Goal: Transaction & Acquisition: Purchase product/service

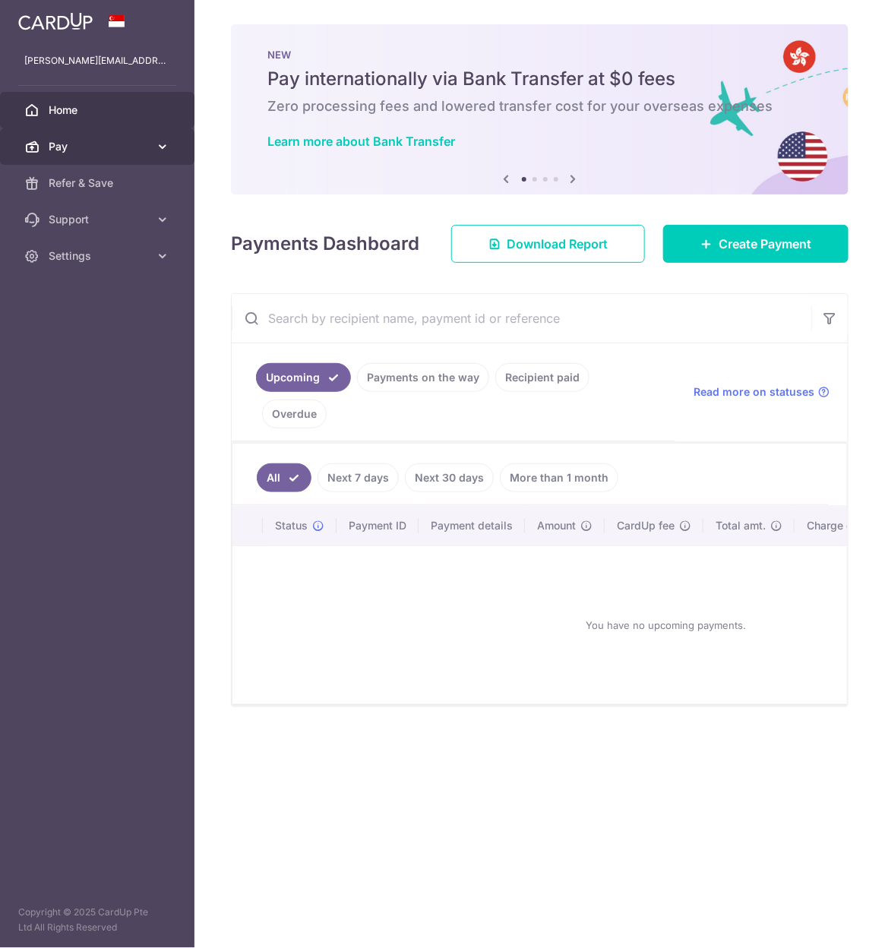
click at [85, 138] on link "Pay" at bounding box center [97, 146] width 195 height 36
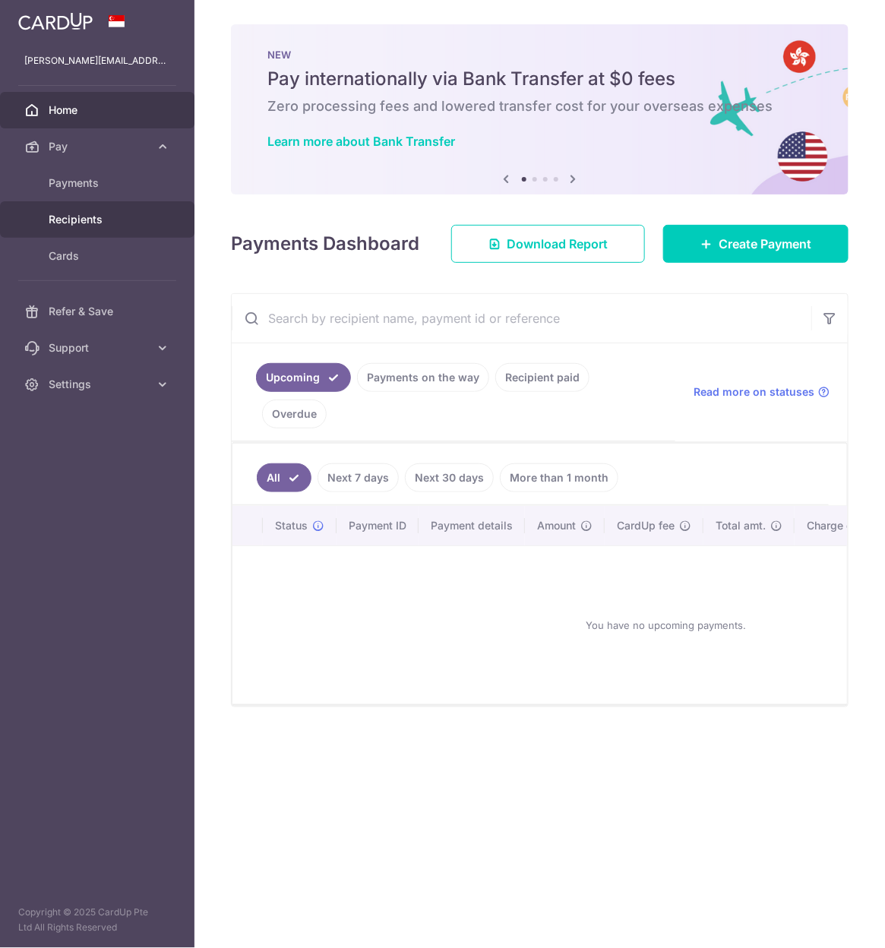
click at [82, 209] on link "Recipients" at bounding box center [97, 219] width 195 height 36
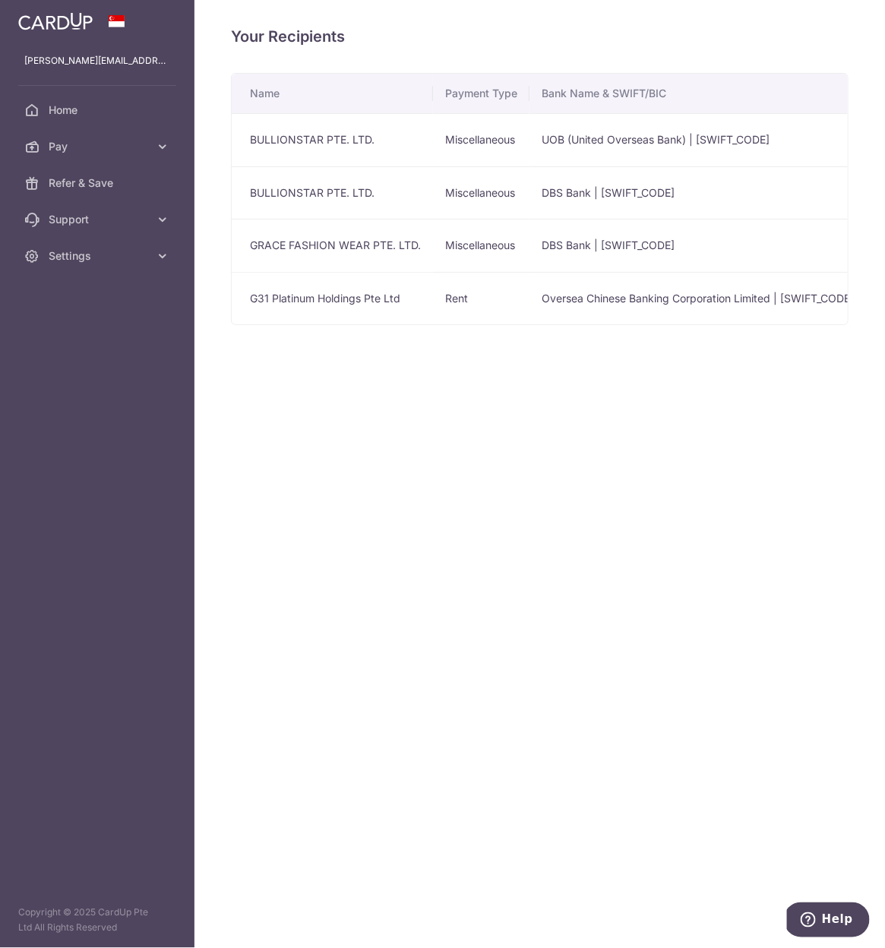
click at [306, 295] on td "G31 Platinum Holdings Pte Ltd" at bounding box center [332, 298] width 201 height 53
click at [104, 144] on span "Pay" at bounding box center [99, 146] width 100 height 15
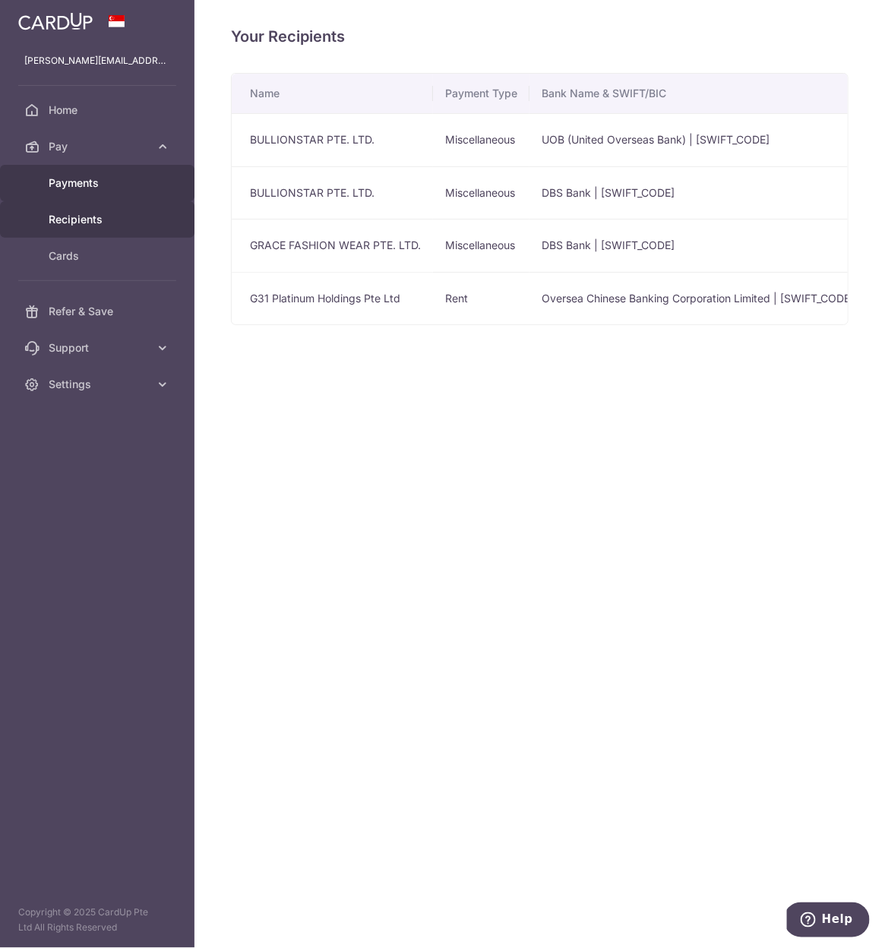
click at [95, 193] on link "Payments" at bounding box center [97, 183] width 195 height 36
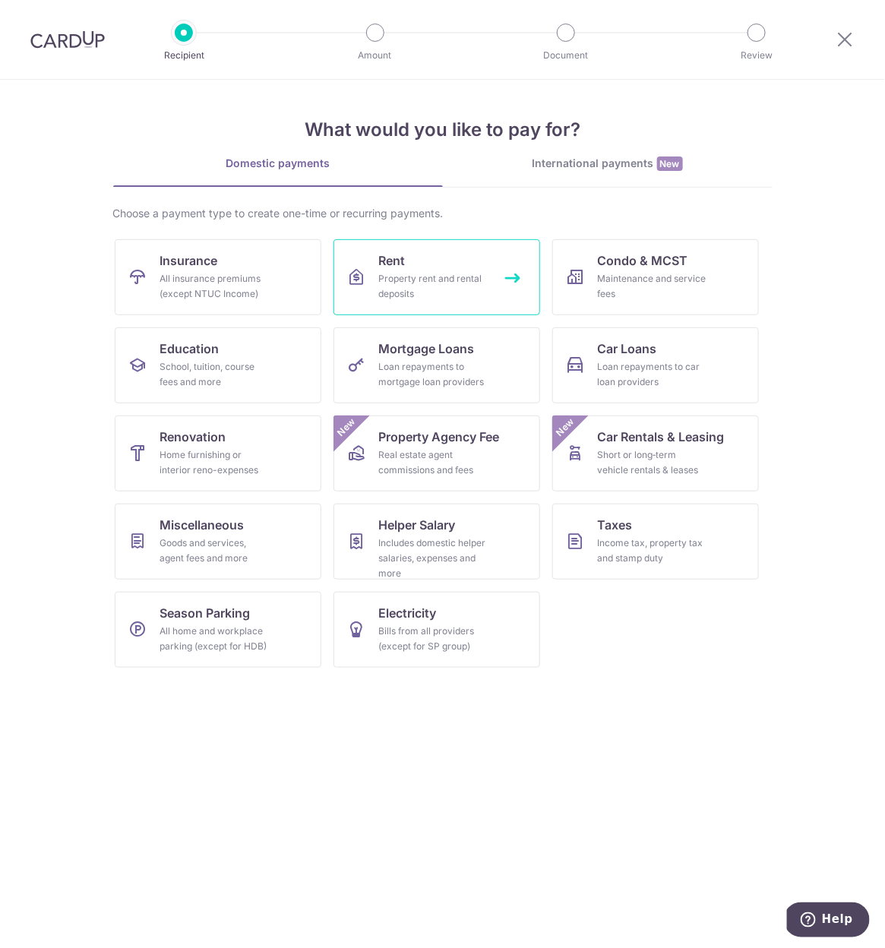
click at [438, 253] on link "Rent Property rent and rental deposits" at bounding box center [437, 277] width 207 height 76
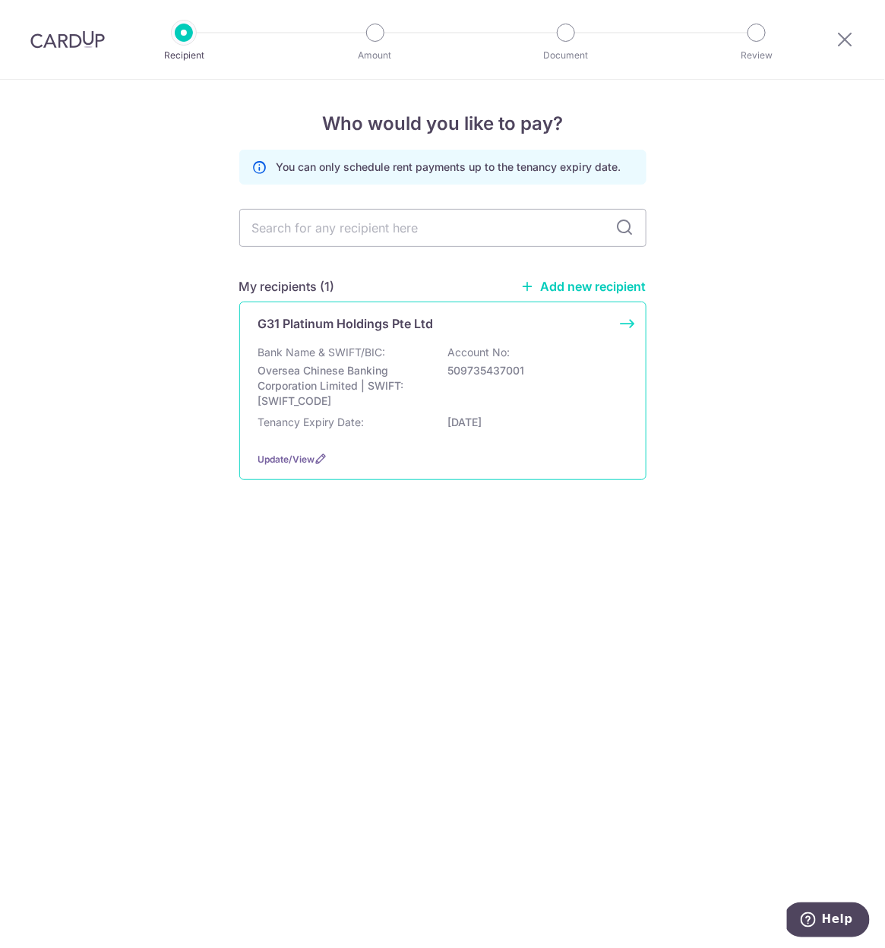
click at [392, 356] on div "Bank Name & SWIFT/BIC: Oversea Chinese Banking Corporation Limited | SWIFT: [SW…" at bounding box center [442, 377] width 369 height 64
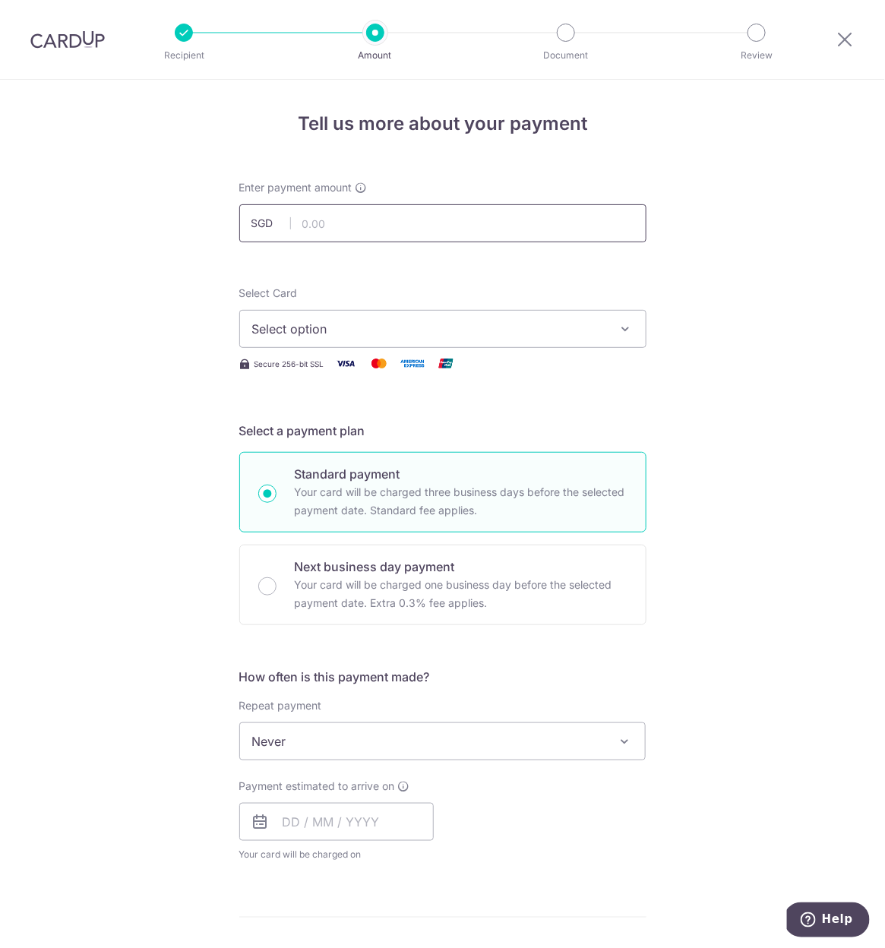
click at [397, 213] on input "text" at bounding box center [442, 223] width 407 height 38
type input "1"
type input "2,600.00"
click at [290, 320] on span "Select option" at bounding box center [429, 329] width 354 height 18
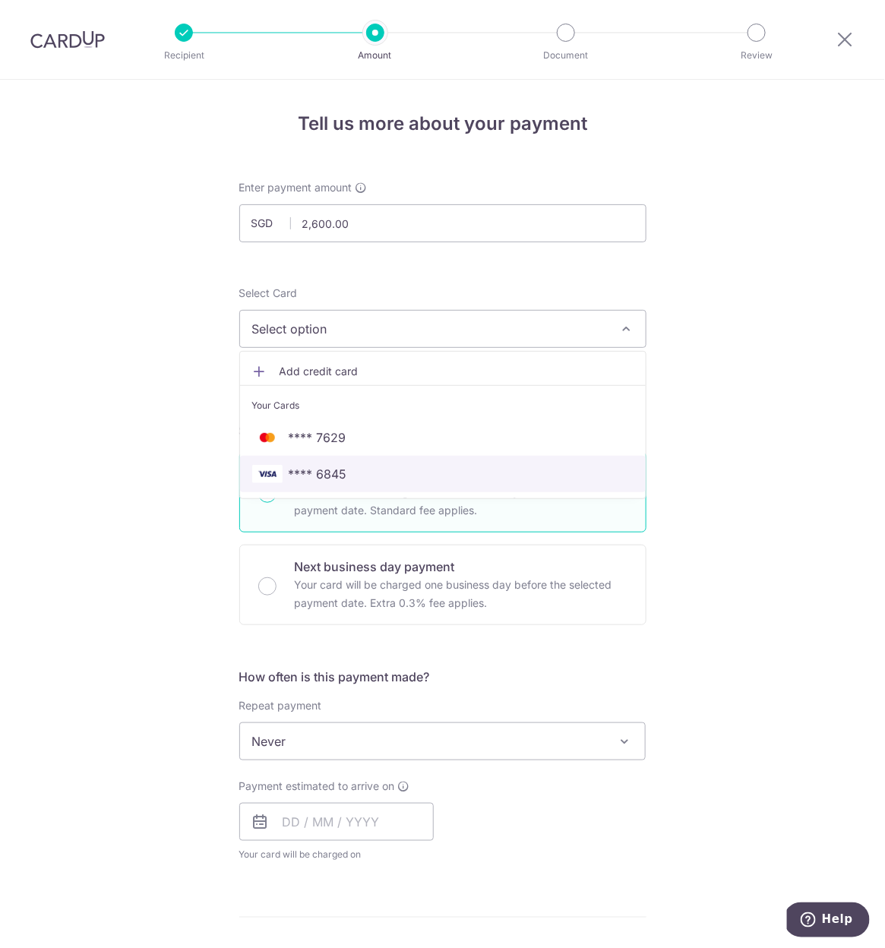
click at [351, 479] on span "**** 6845" at bounding box center [442, 474] width 381 height 18
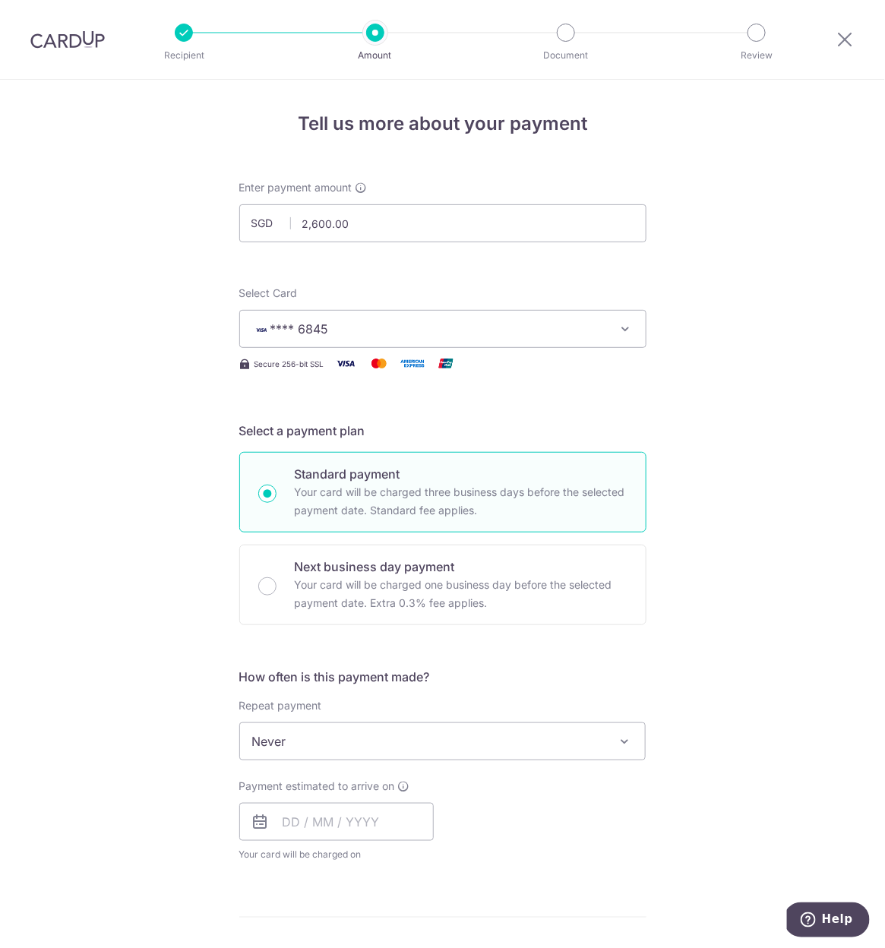
click at [177, 414] on div "Tell us more about your payment Enter payment amount SGD 2,600.00 2600.00 Selec…" at bounding box center [442, 767] width 885 height 1374
click at [341, 723] on span "Never" at bounding box center [442, 742] width 407 height 38
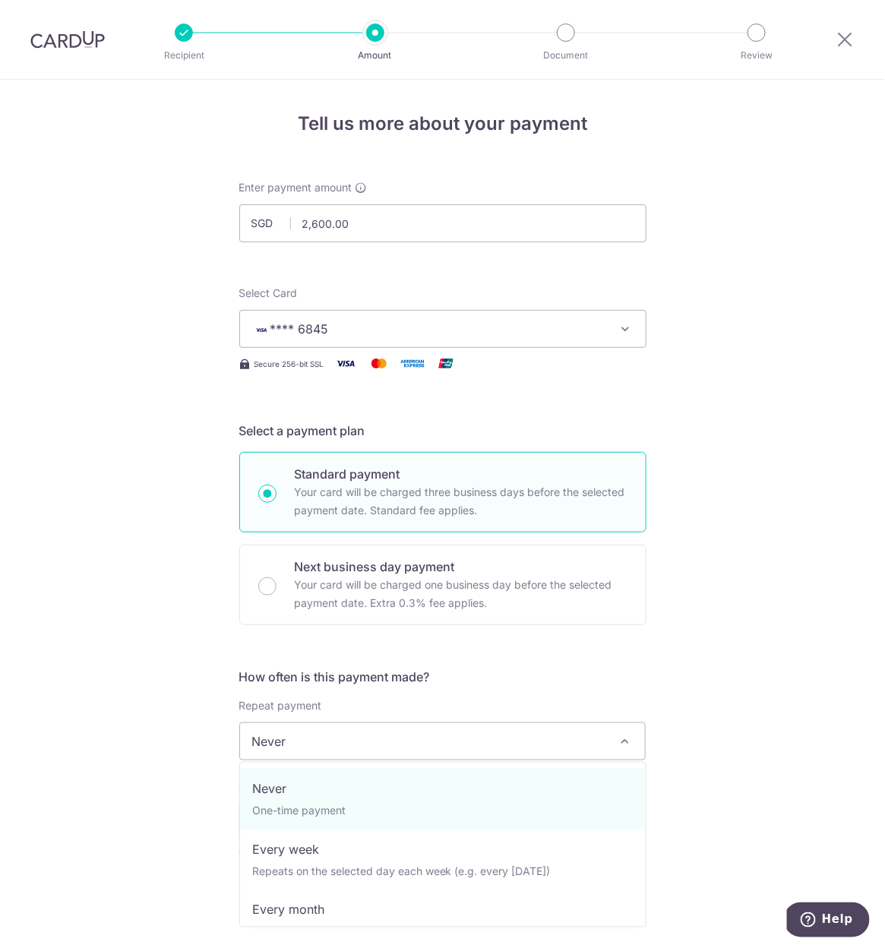
click at [341, 723] on span "Never" at bounding box center [442, 742] width 407 height 38
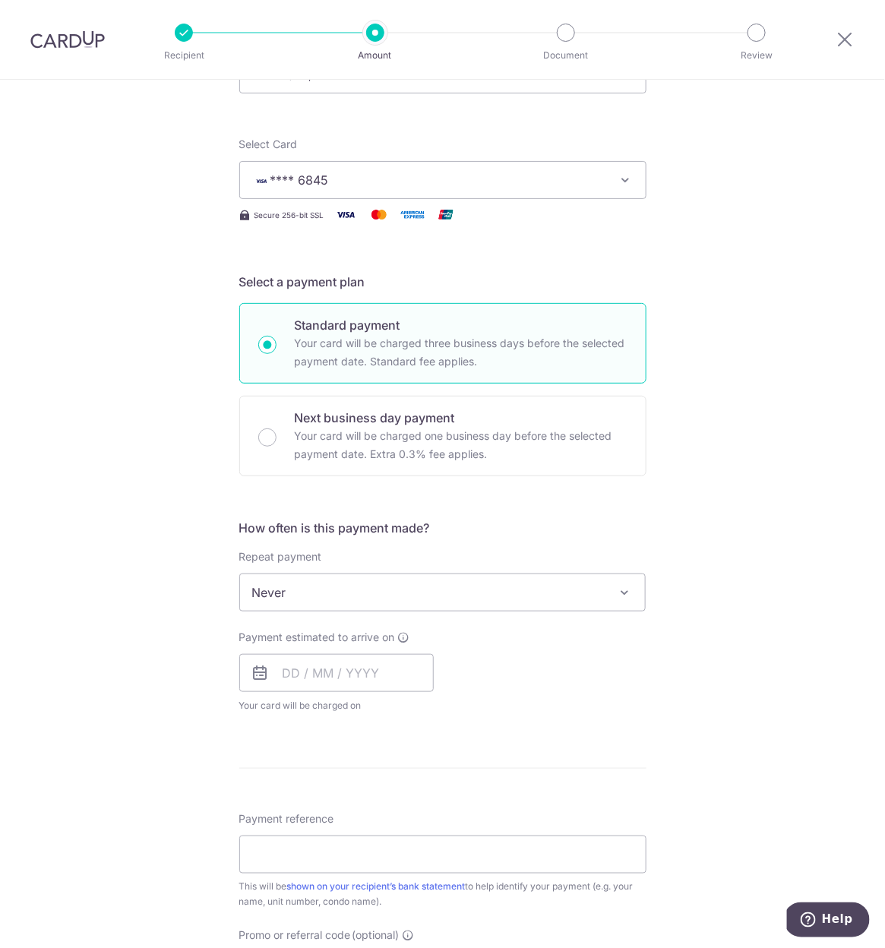
scroll to position [185, 0]
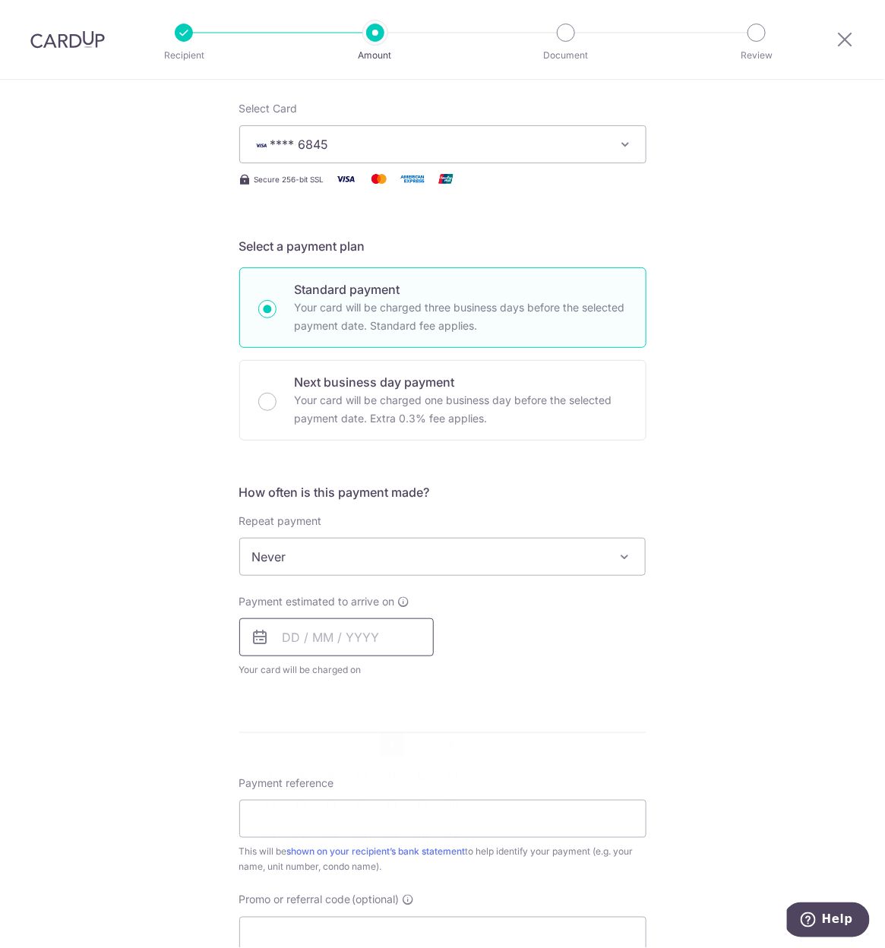
click at [297, 637] on input "text" at bounding box center [336, 637] width 195 height 38
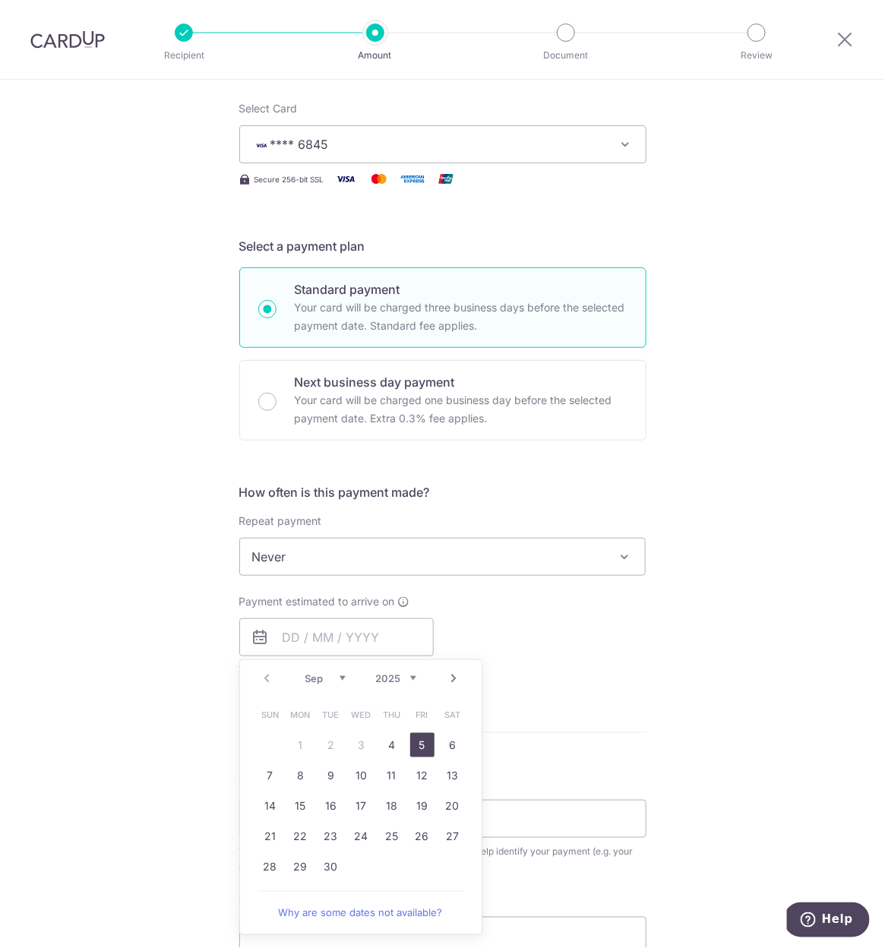
click at [429, 745] on link "5" at bounding box center [422, 745] width 24 height 24
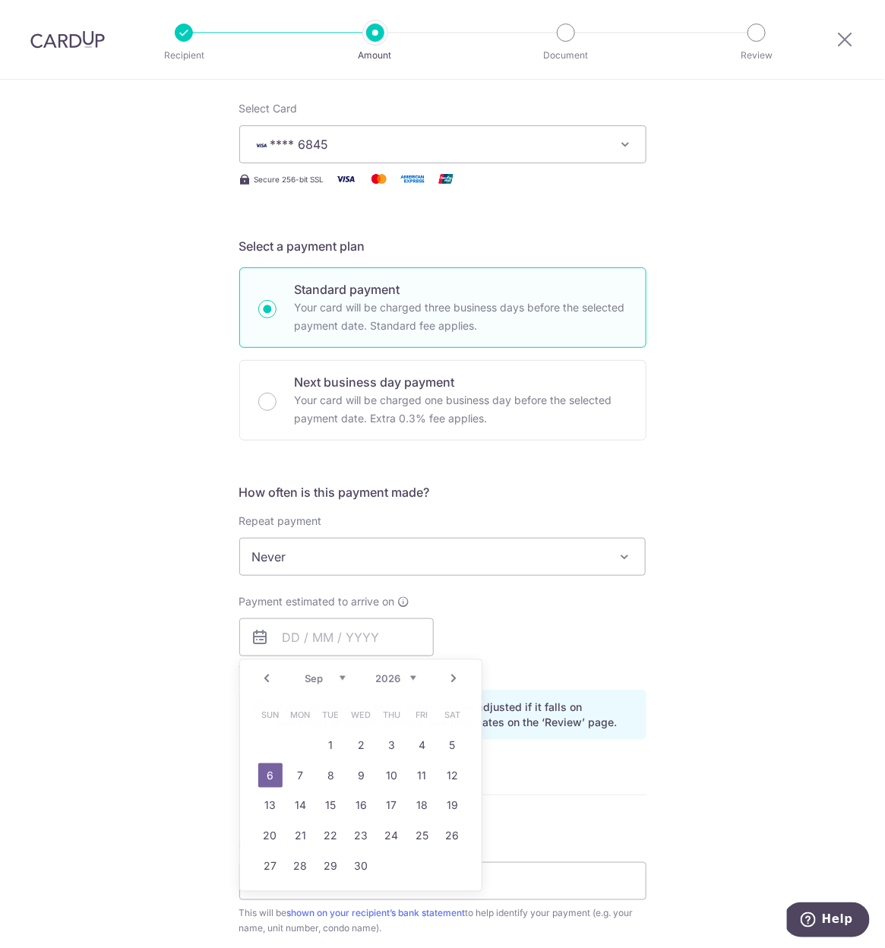
type input "05/09/2025"
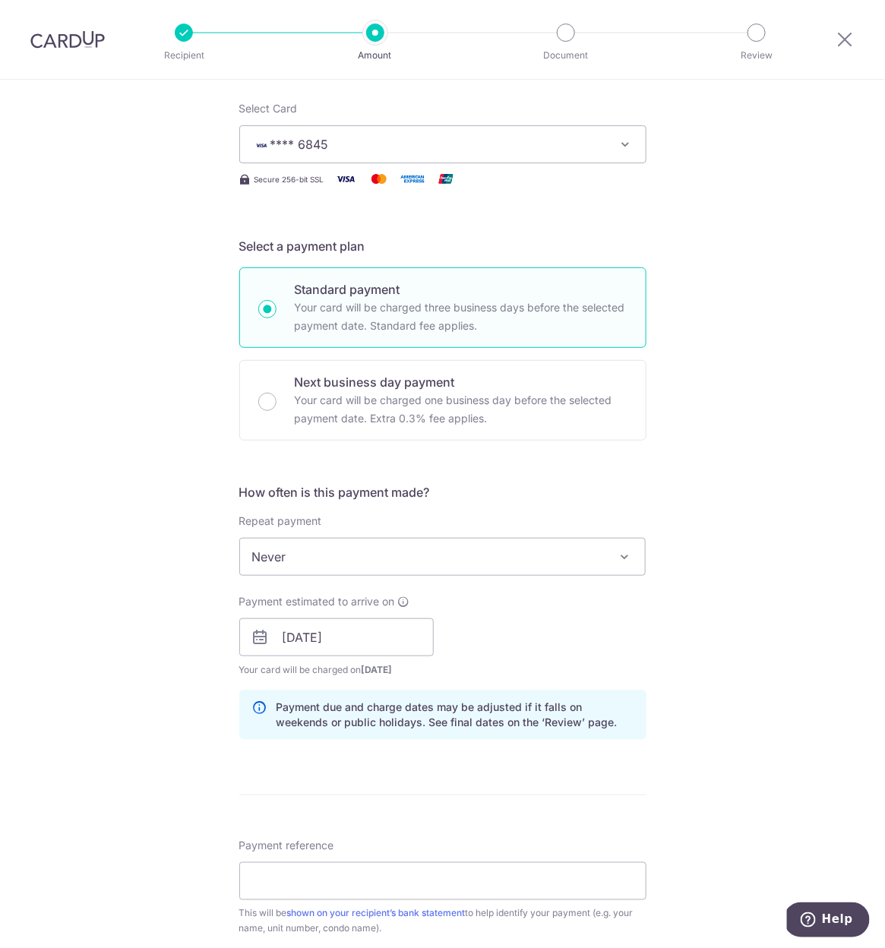
click at [588, 653] on div "Payment estimated to arrive on 05/09/2025 Prev Next Jan Feb Mar Apr May Jun Jul…" at bounding box center [442, 636] width 425 height 84
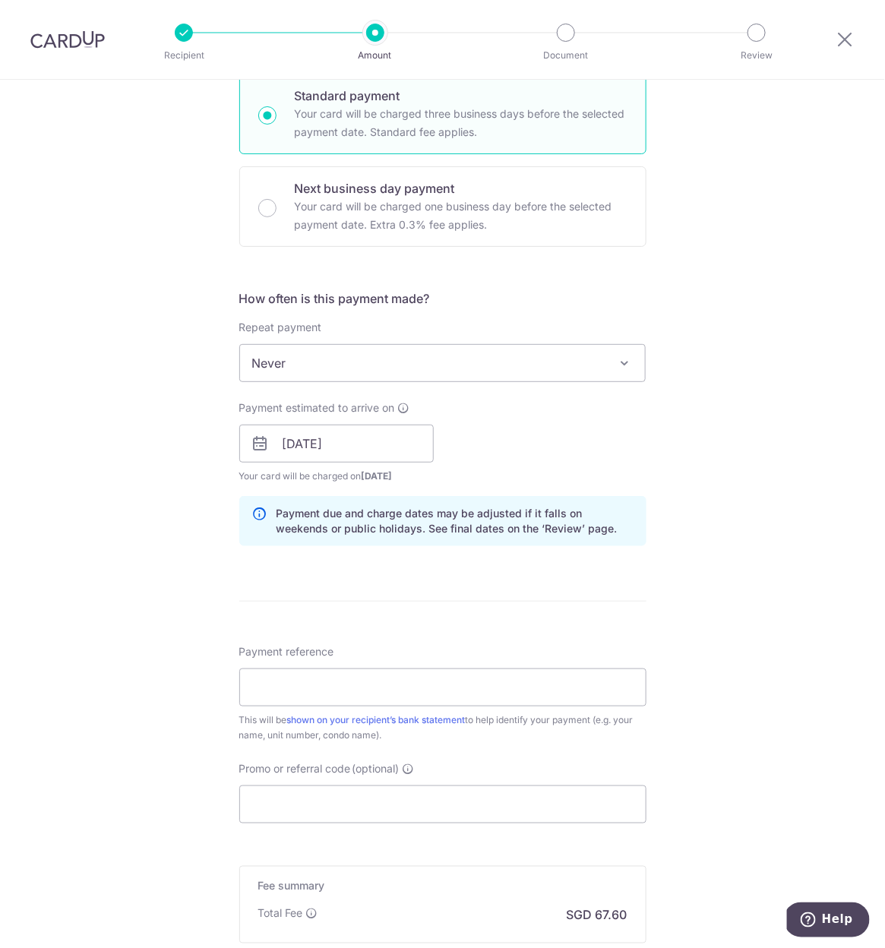
scroll to position [413, 0]
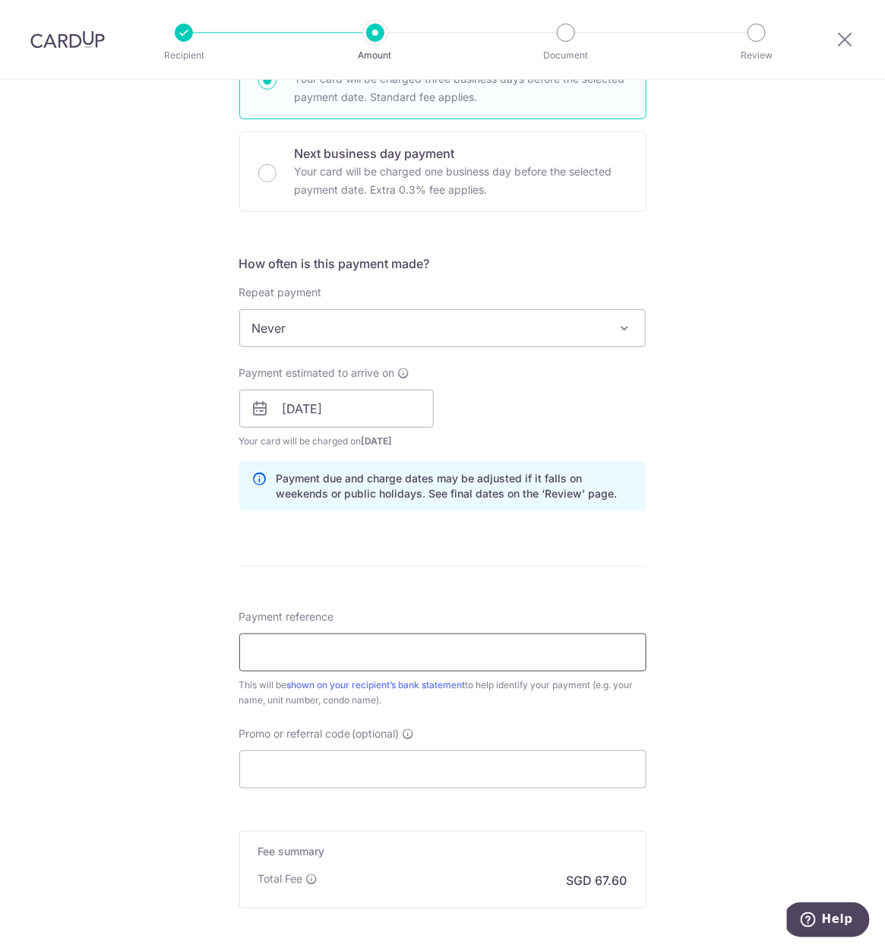
click at [432, 635] on input "Payment reference" at bounding box center [442, 653] width 407 height 38
type input "Rental TER 3033"
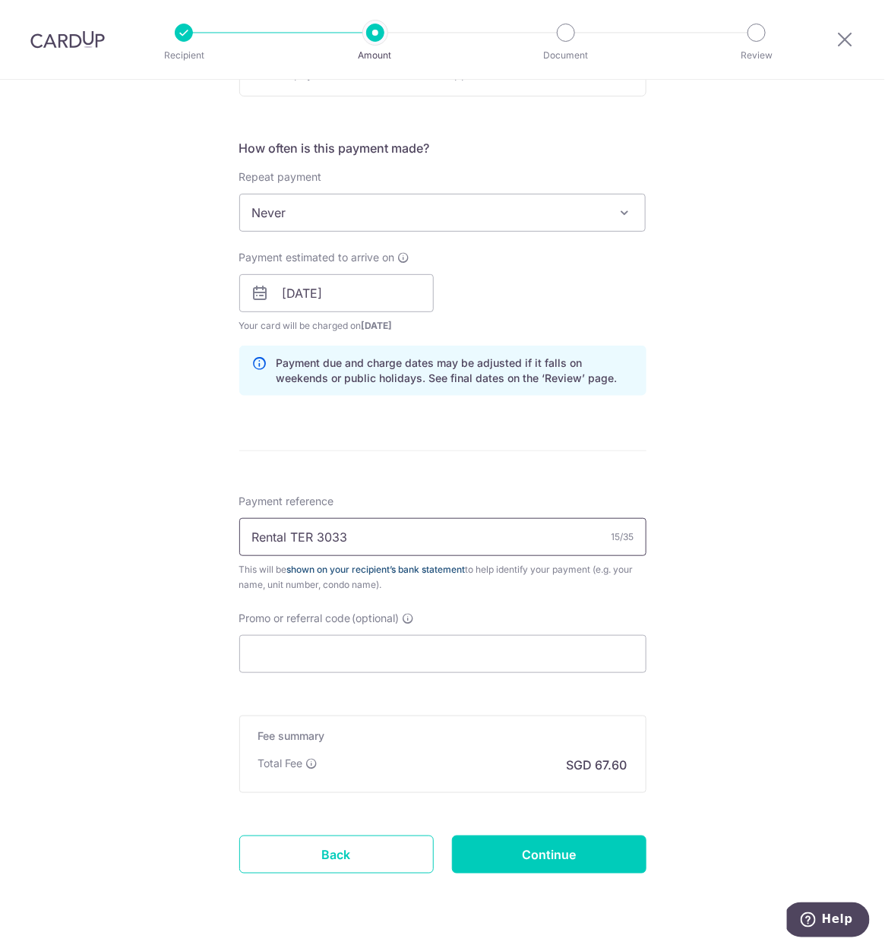
scroll to position [565, 0]
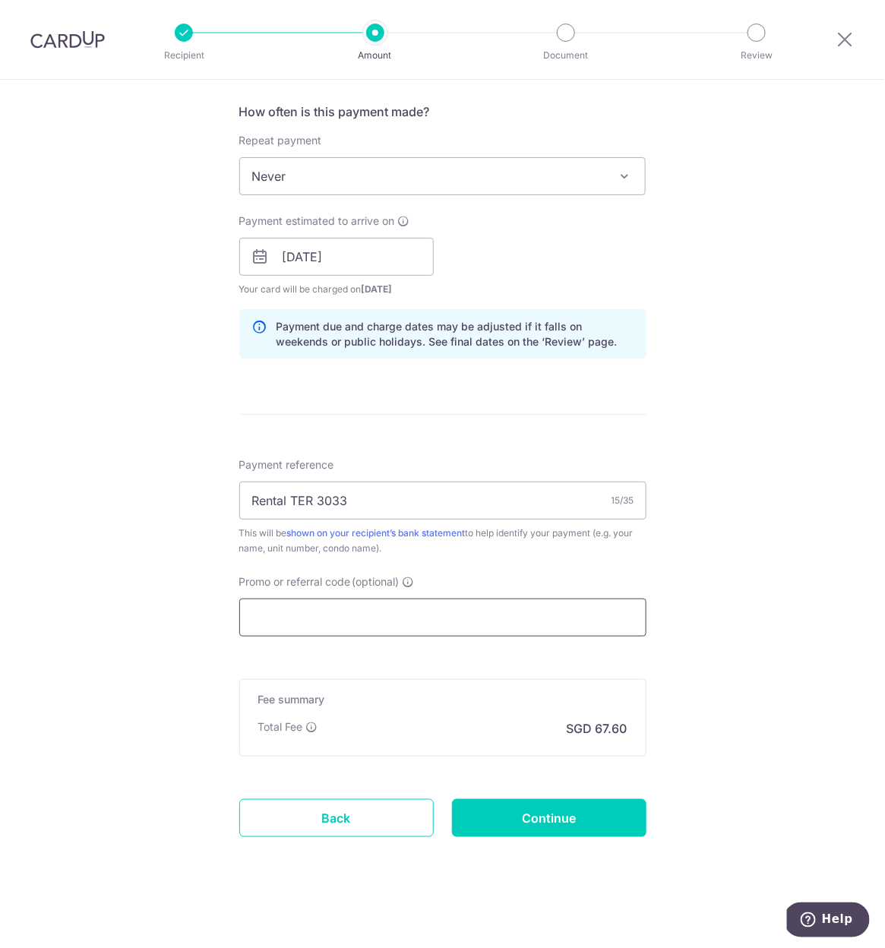
click at [497, 629] on input "Promo or referral code (optional)" at bounding box center [442, 618] width 407 height 38
click at [399, 628] on input "Promo or referral code (optional)" at bounding box center [442, 618] width 407 height 38
paste input "SAVERENT179"
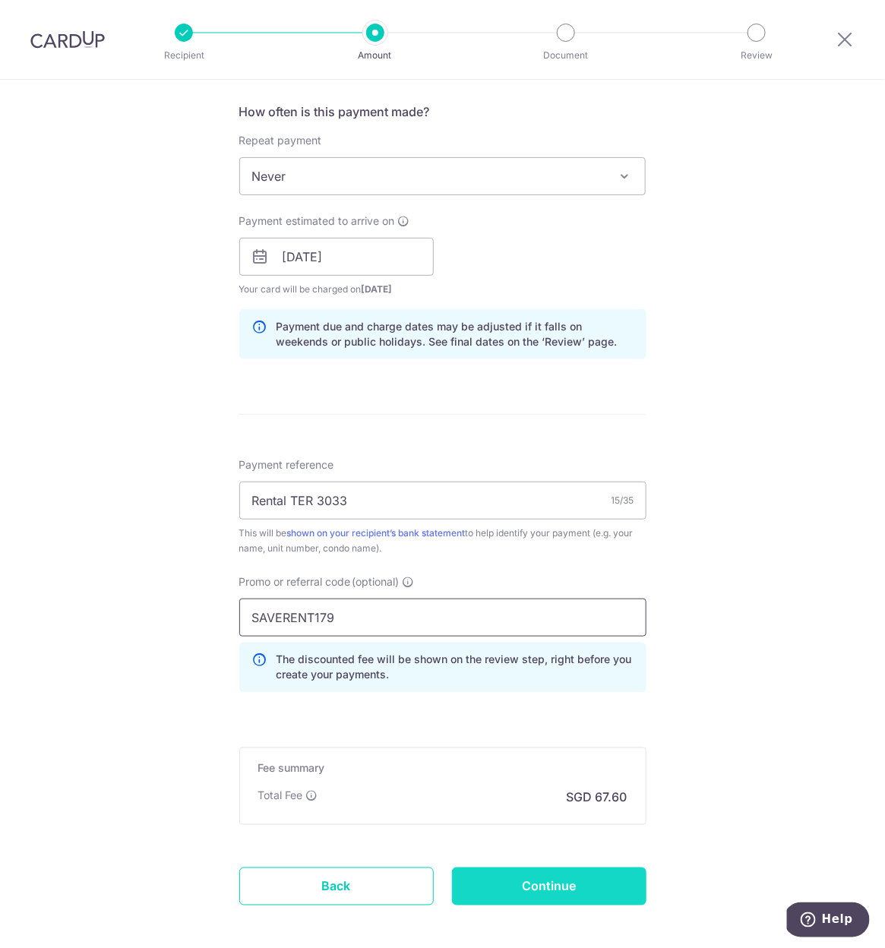
type input "SAVERENT179"
click at [610, 873] on input "Continue" at bounding box center [549, 887] width 195 height 38
type input "Create Schedule"
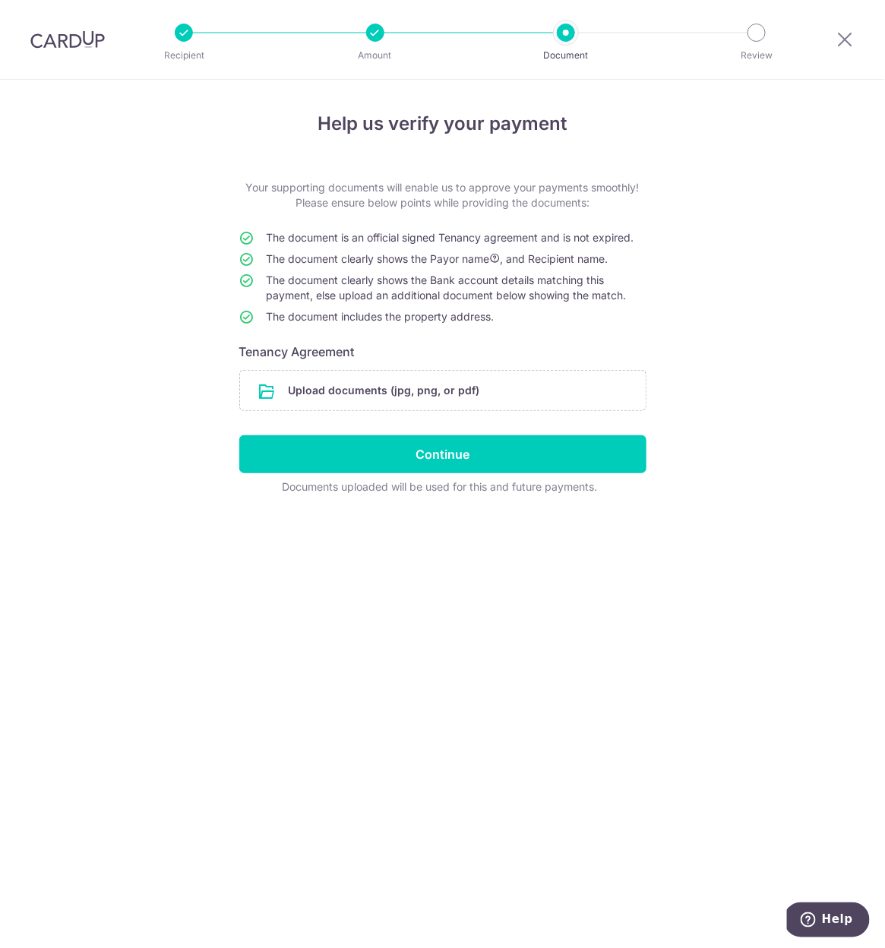
click at [366, 39] on div "Amount" at bounding box center [375, 33] width 18 height 18
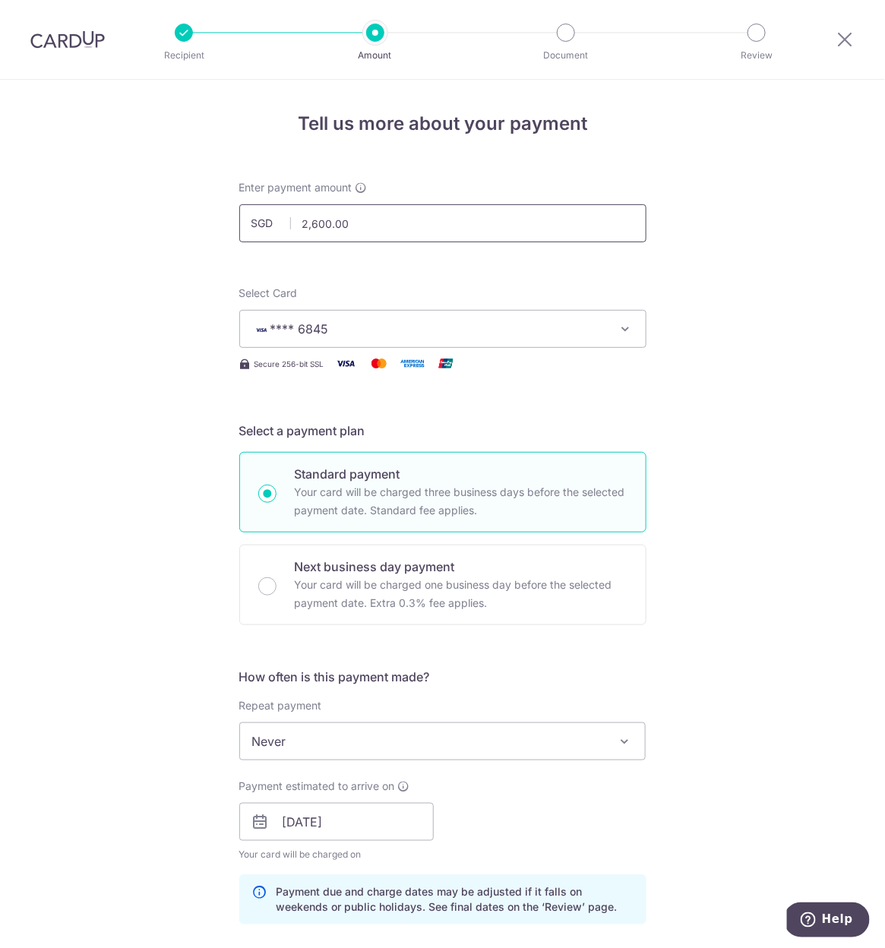
click at [362, 225] on input "2,600.00" at bounding box center [442, 223] width 407 height 38
click at [331, 224] on input "2,600.00" at bounding box center [442, 223] width 407 height 38
click at [315, 224] on input "2,600.00" at bounding box center [442, 223] width 407 height 38
click at [139, 259] on div "Tell us more about your payment Enter payment amount SGD 2500.00 2600.00 Select…" at bounding box center [442, 832] width 885 height 1505
type input "2,500.00"
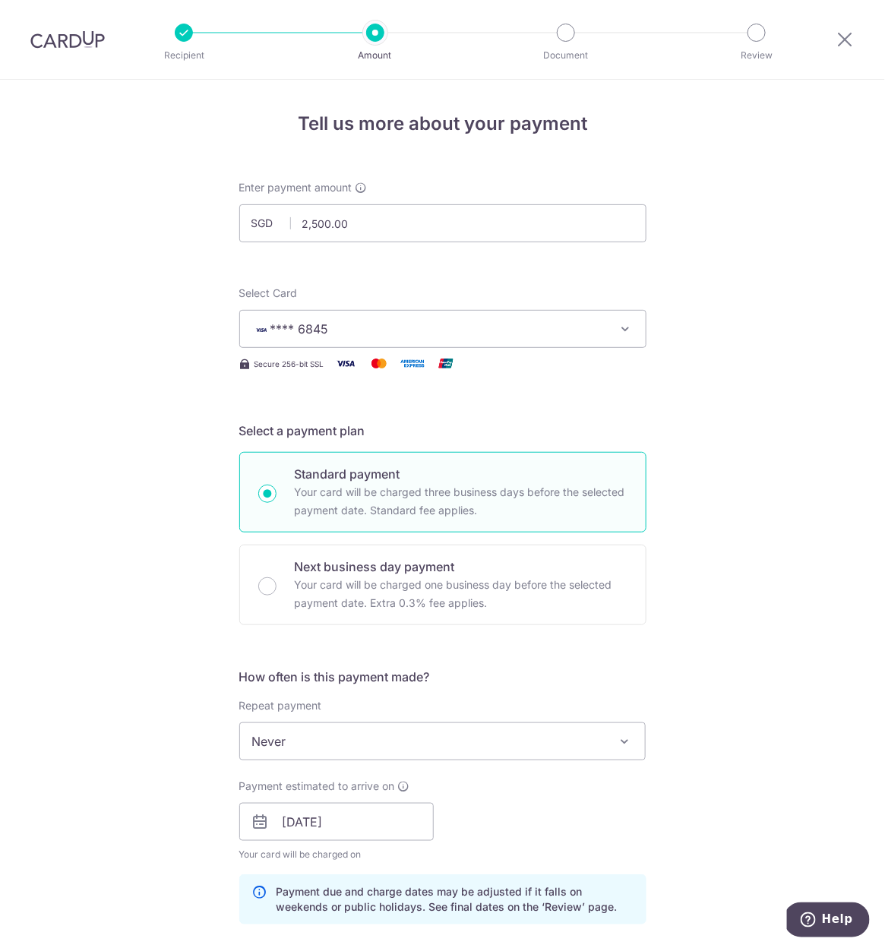
scroll to position [634, 0]
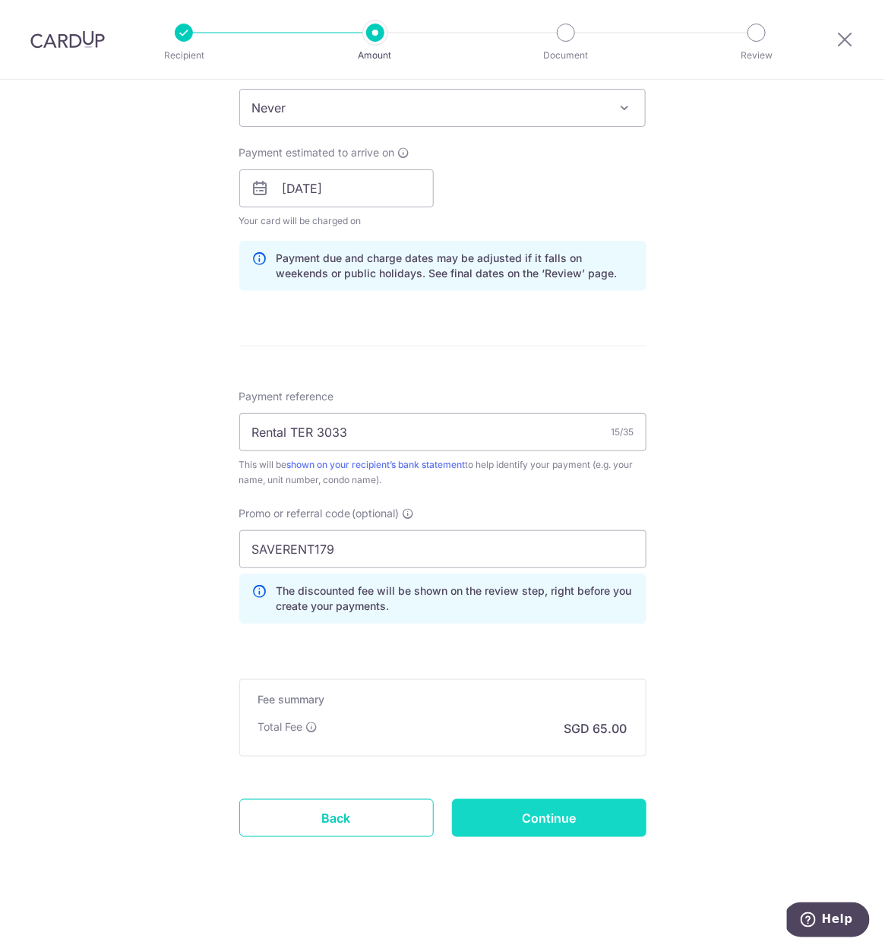
click at [565, 807] on input "Continue" at bounding box center [549, 818] width 195 height 38
type input "Update Schedule"
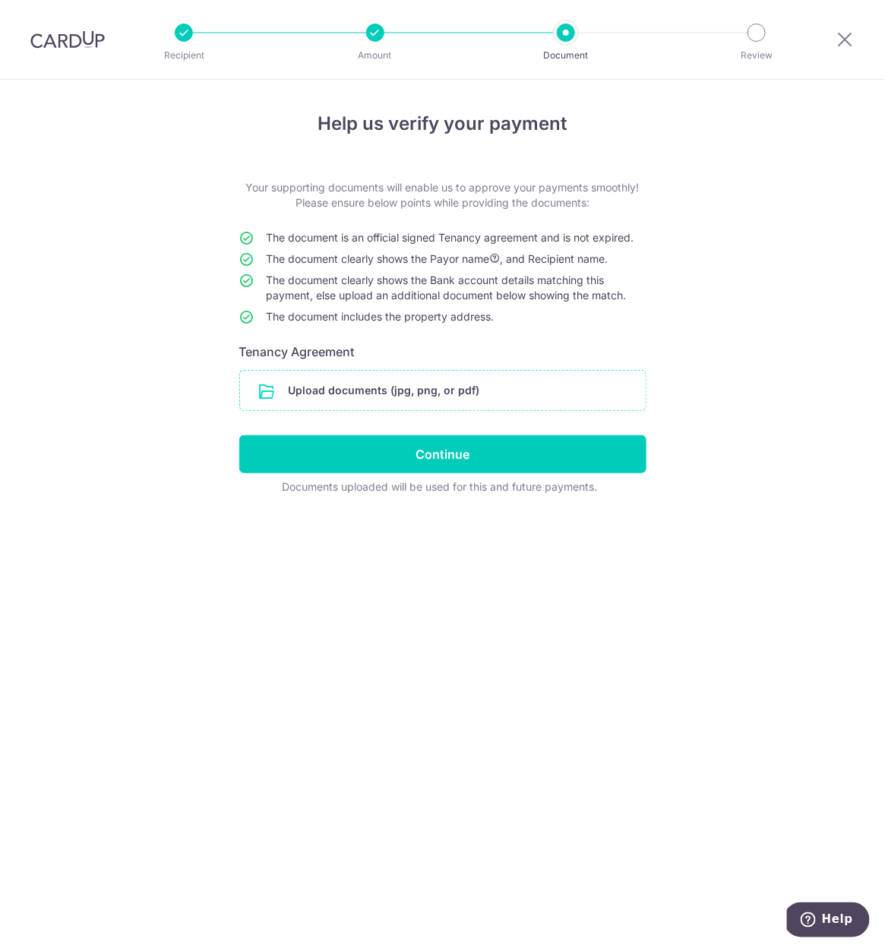
click at [420, 404] on input "file" at bounding box center [443, 391] width 406 height 40
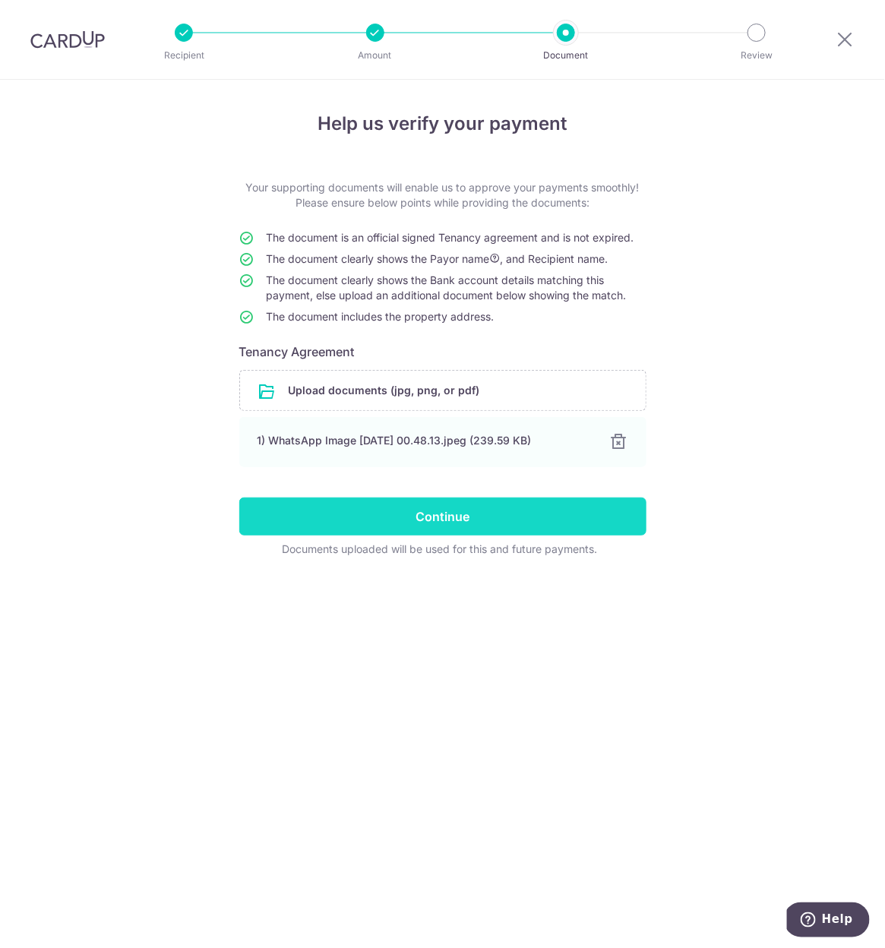
click at [426, 532] on input "Continue" at bounding box center [442, 517] width 407 height 38
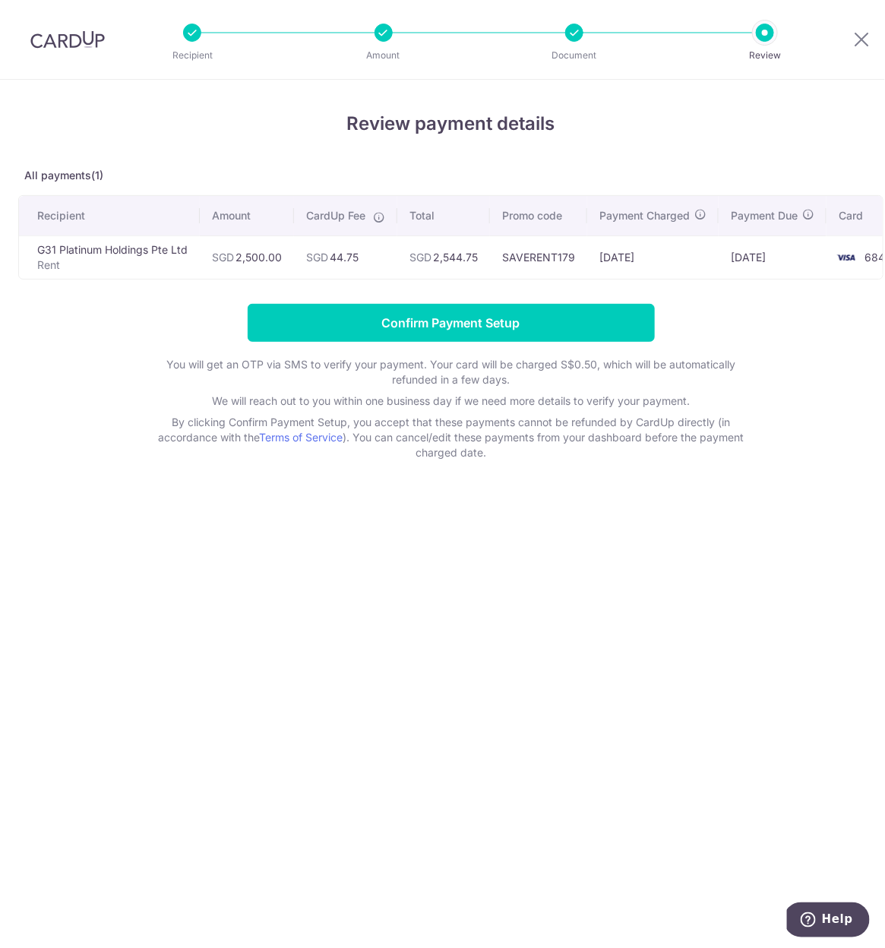
scroll to position [0, 32]
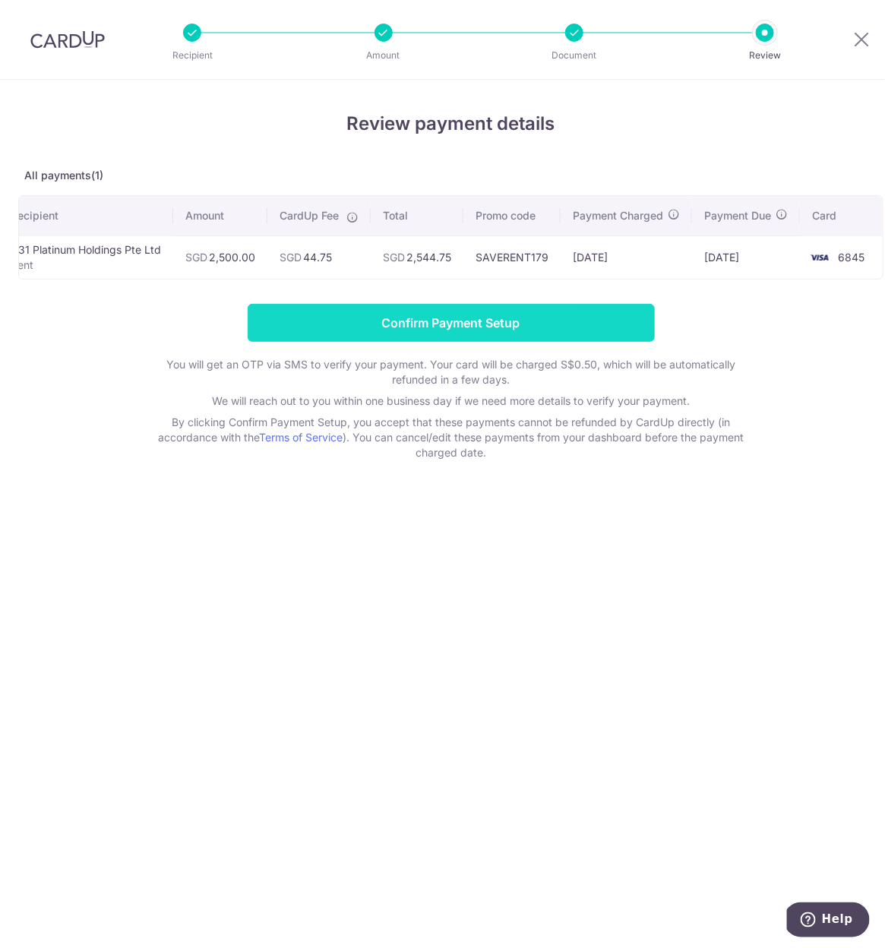
click at [466, 312] on input "Confirm Payment Setup" at bounding box center [451, 323] width 407 height 38
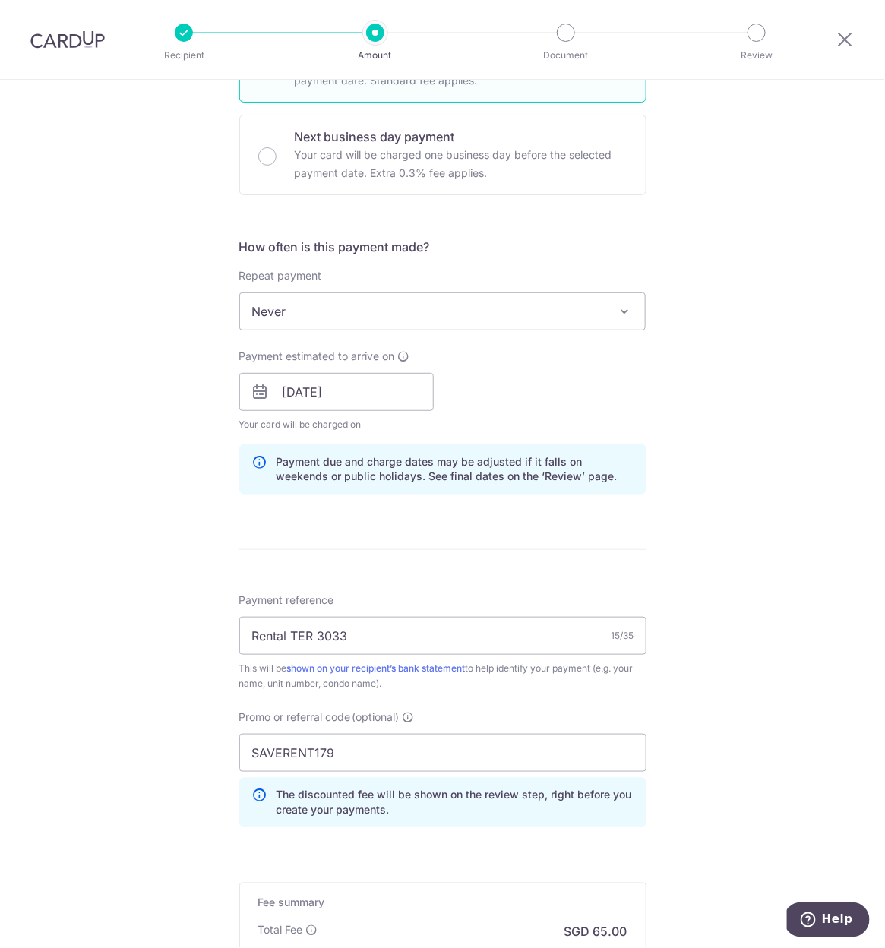
scroll to position [695, 0]
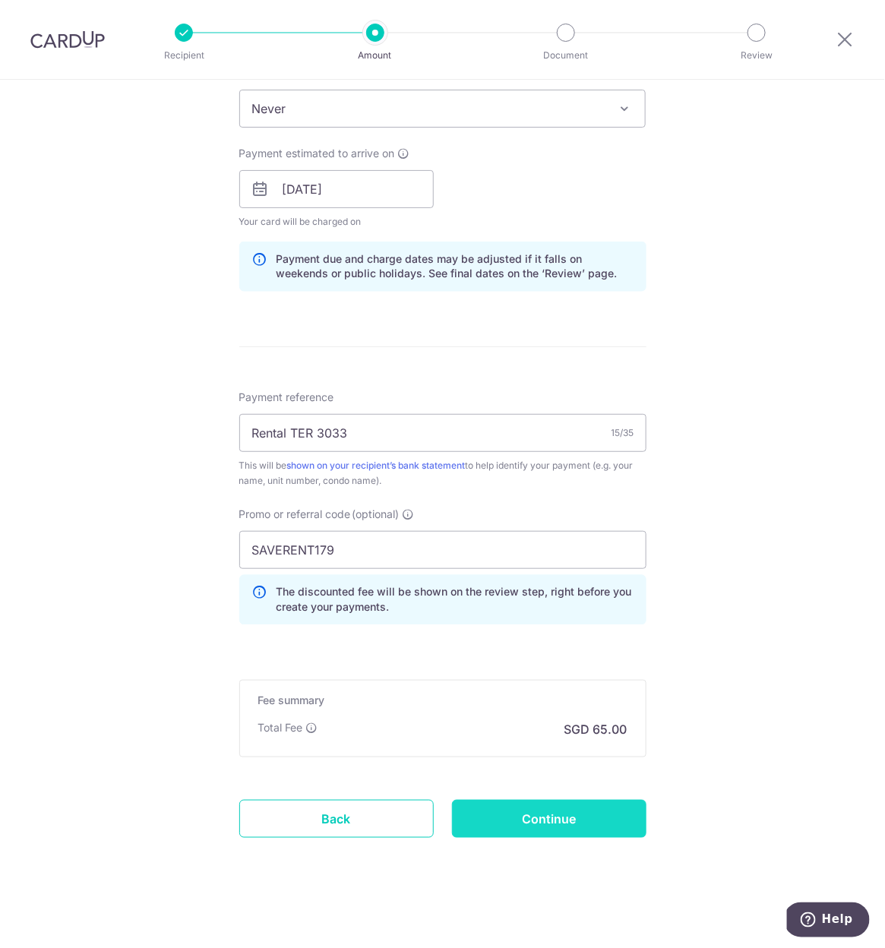
click at [571, 827] on input "Continue" at bounding box center [549, 819] width 195 height 38
type input "Update Schedule"
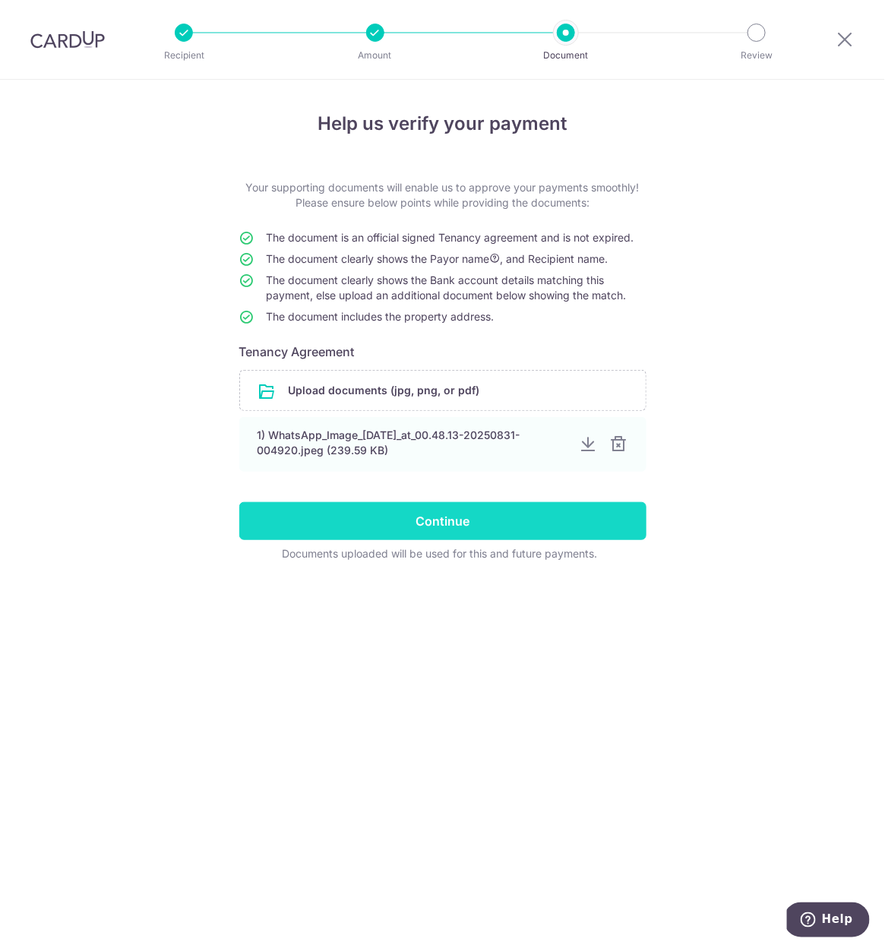
click at [466, 515] on input "Continue" at bounding box center [442, 521] width 407 height 38
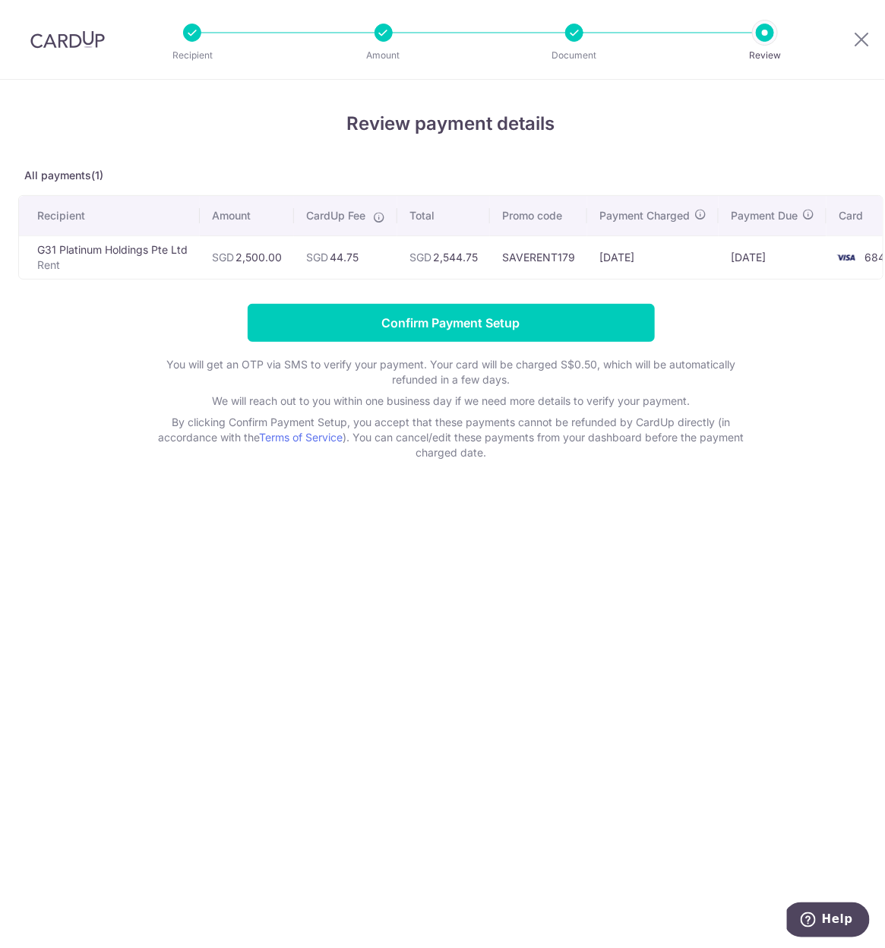
scroll to position [0, 32]
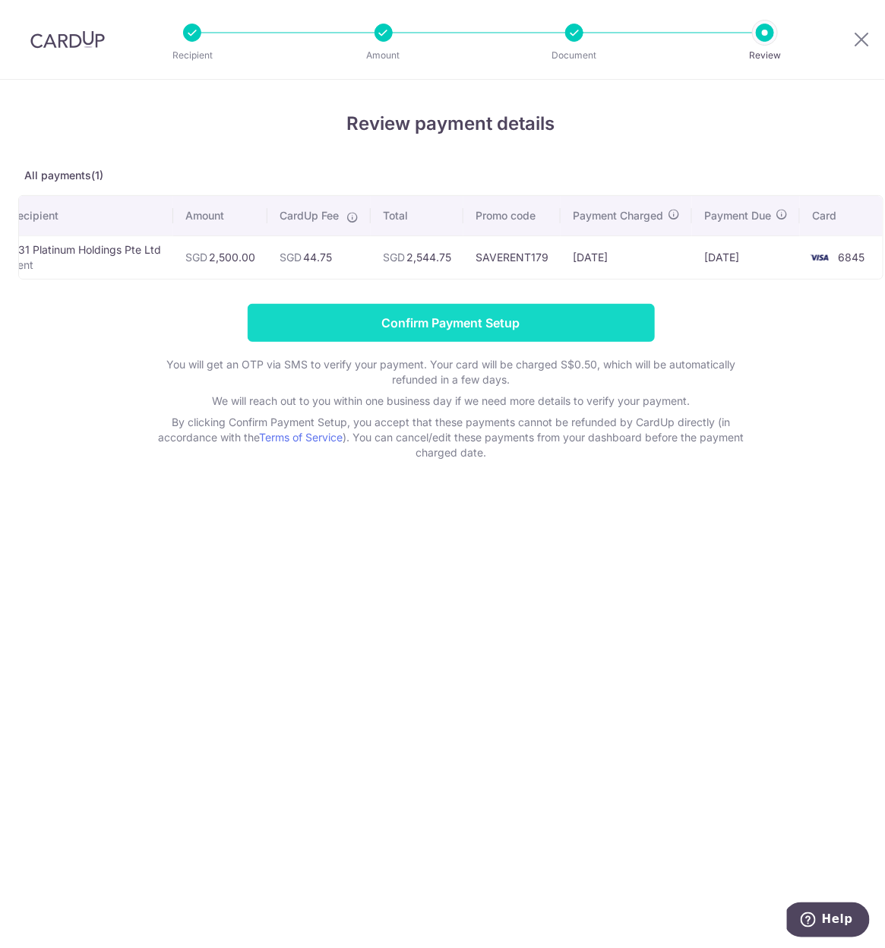
click at [549, 331] on input "Confirm Payment Setup" at bounding box center [451, 323] width 407 height 38
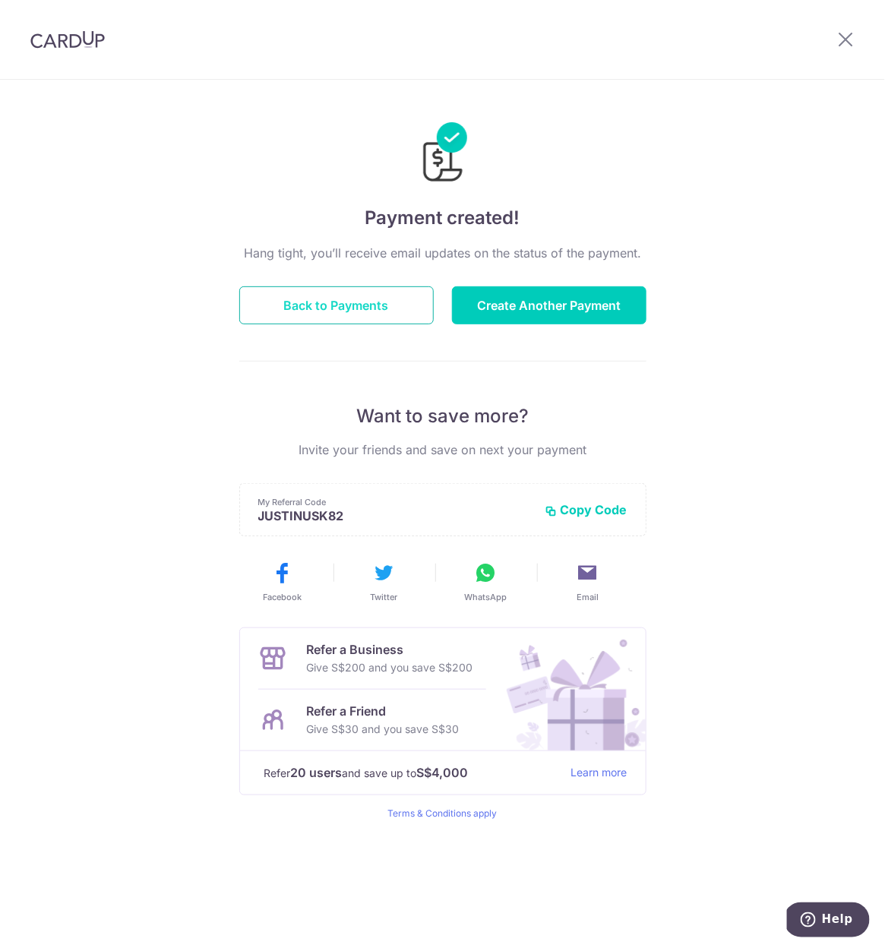
click at [365, 315] on button "Back to Payments" at bounding box center [336, 305] width 195 height 38
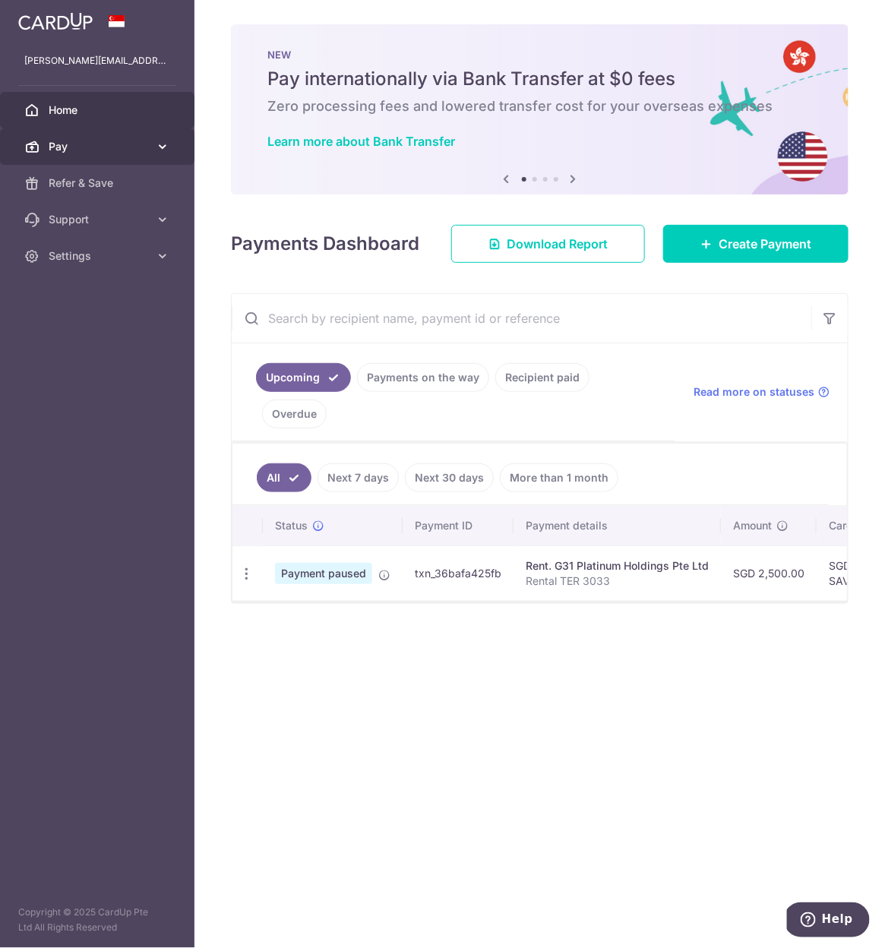
click at [65, 153] on link "Pay" at bounding box center [97, 146] width 195 height 36
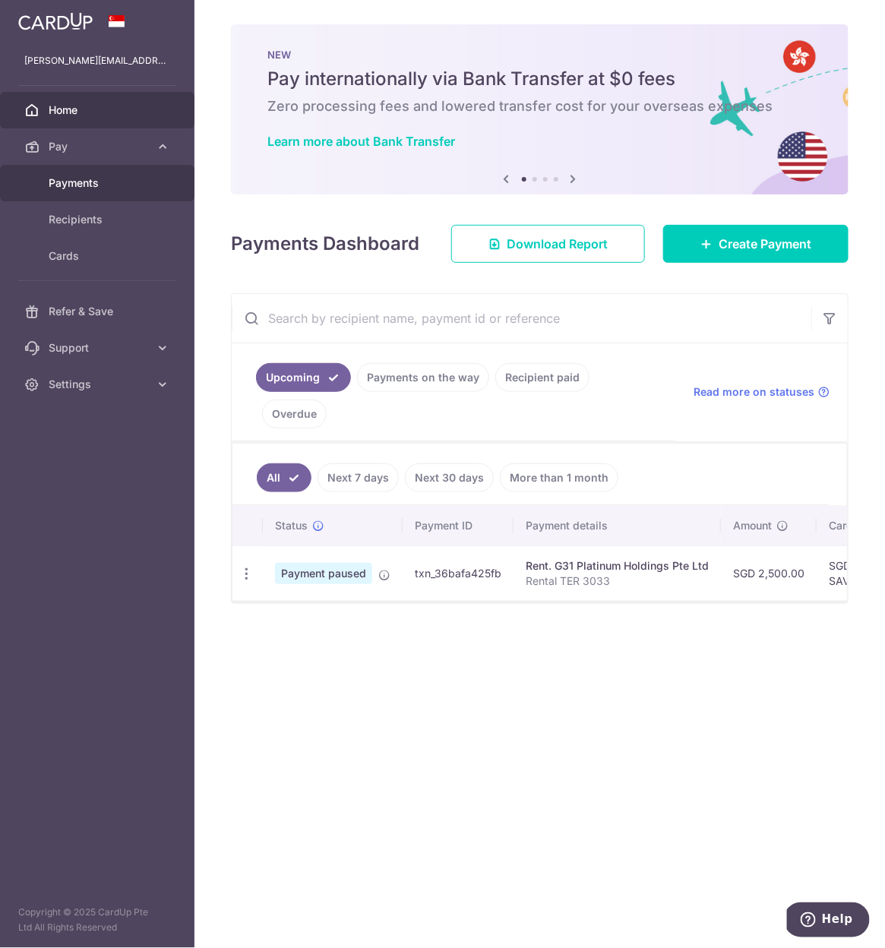
click at [93, 194] on link "Payments" at bounding box center [97, 183] width 195 height 36
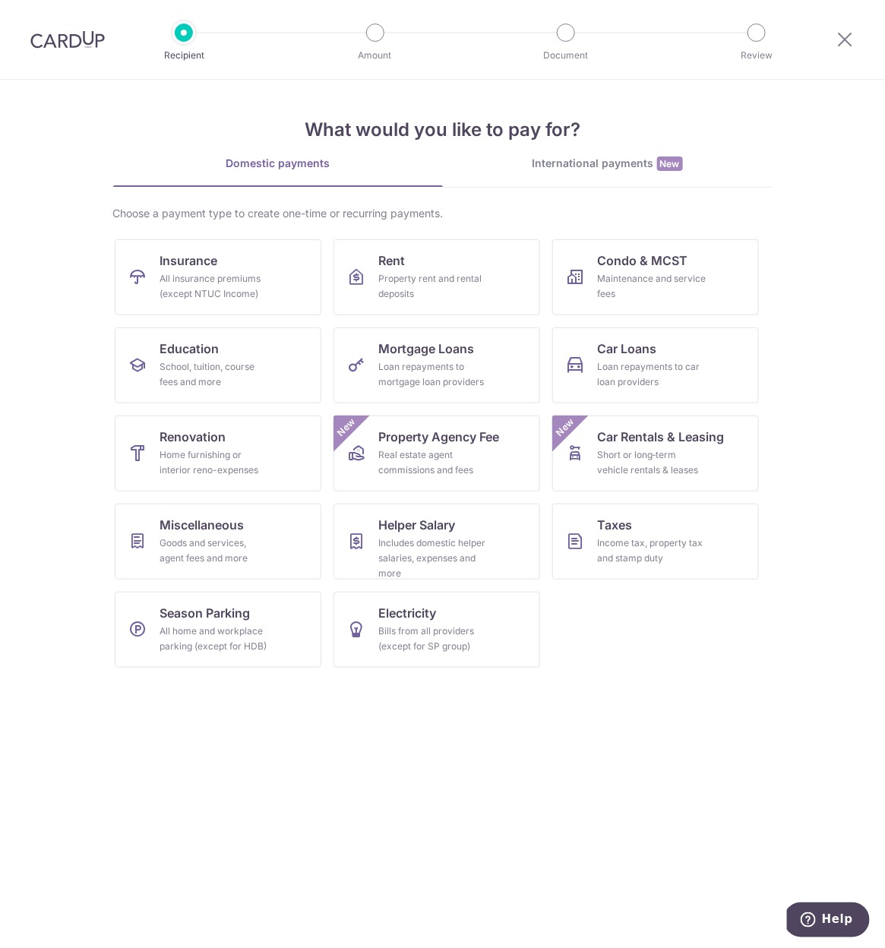
click at [841, 52] on div at bounding box center [845, 39] width 79 height 79
click at [841, 47] on icon at bounding box center [846, 39] width 18 height 19
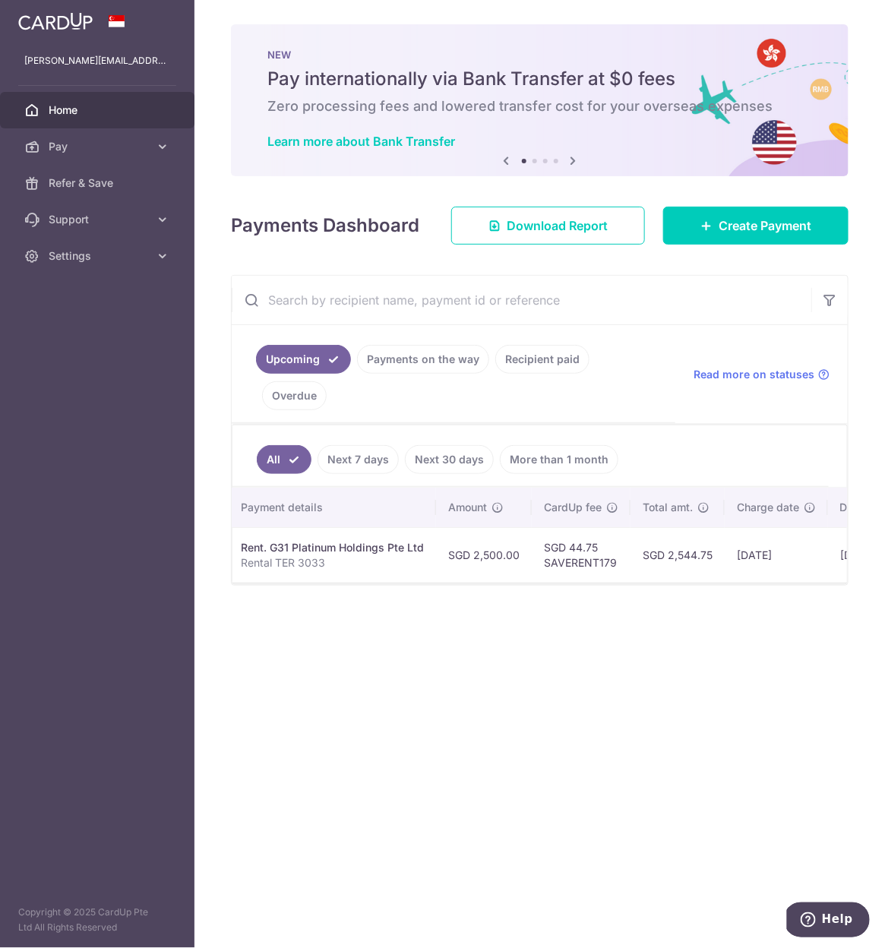
scroll to position [0, 456]
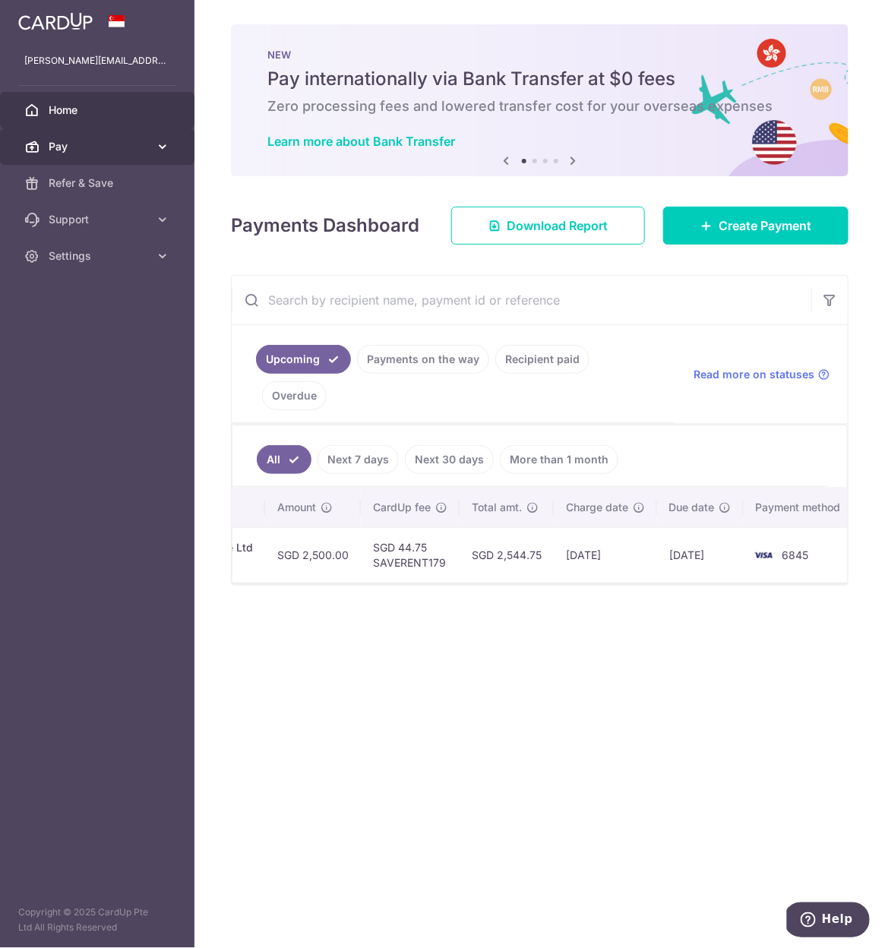
click at [131, 145] on span "Pay" at bounding box center [99, 146] width 100 height 15
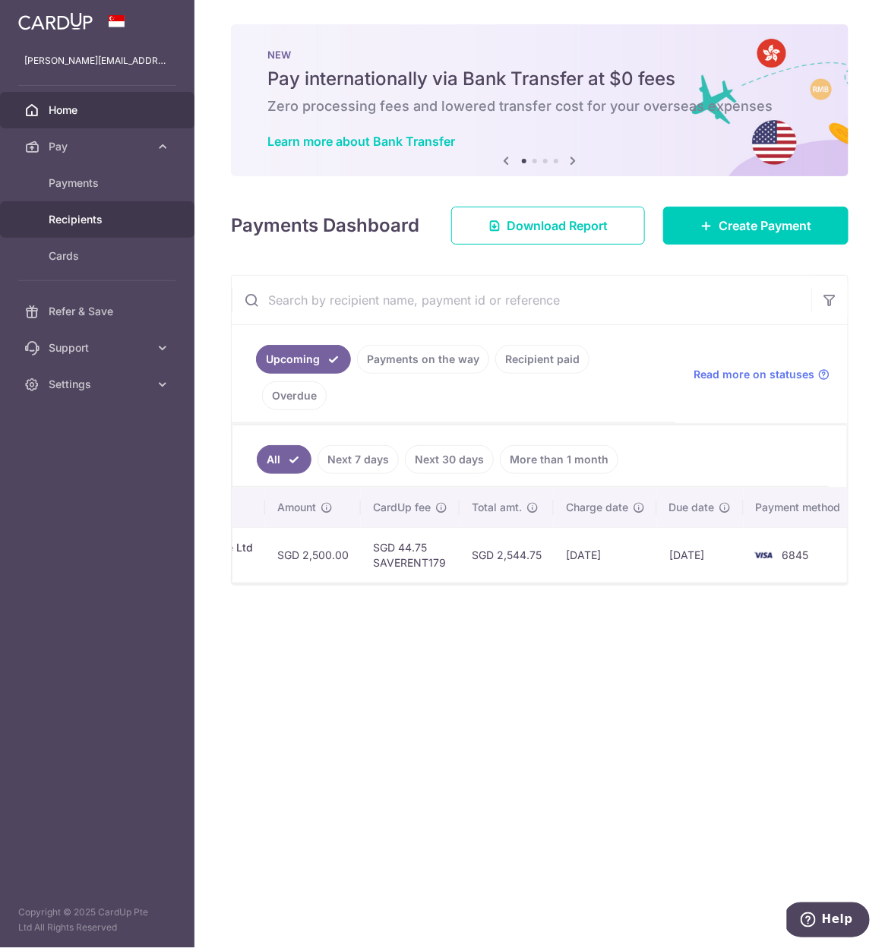
click at [143, 207] on link "Recipients" at bounding box center [97, 219] width 195 height 36
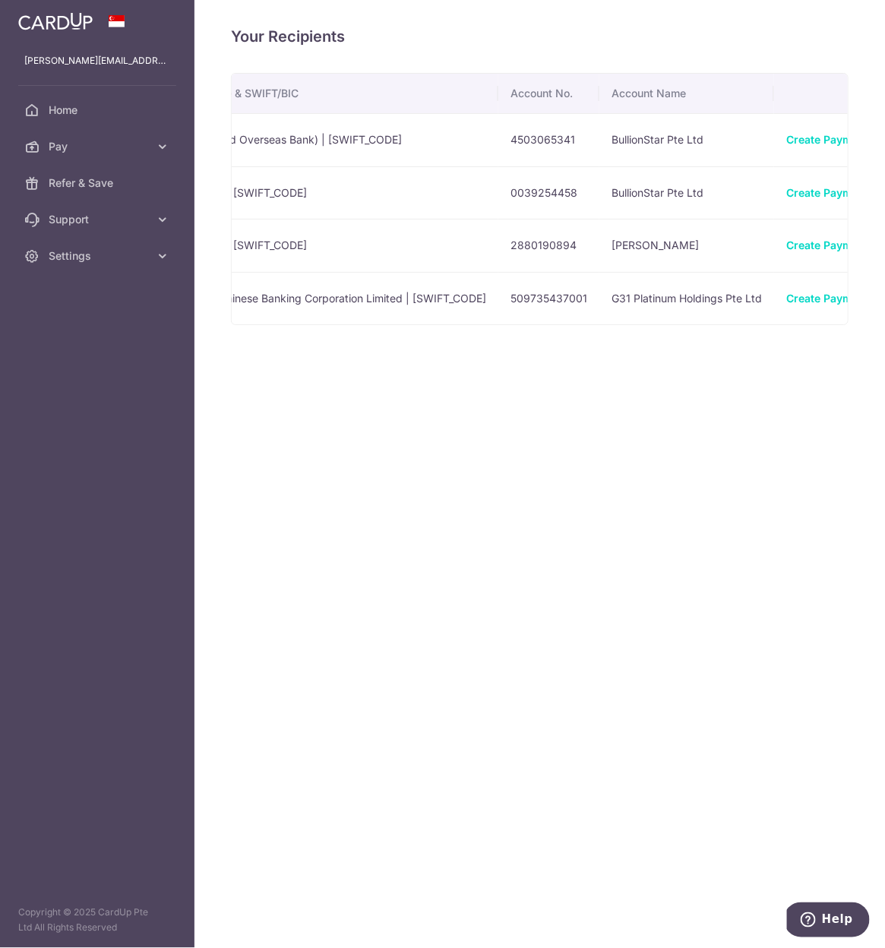
scroll to position [0, 466]
